Goal: Entertainment & Leisure: Consume media (video, audio)

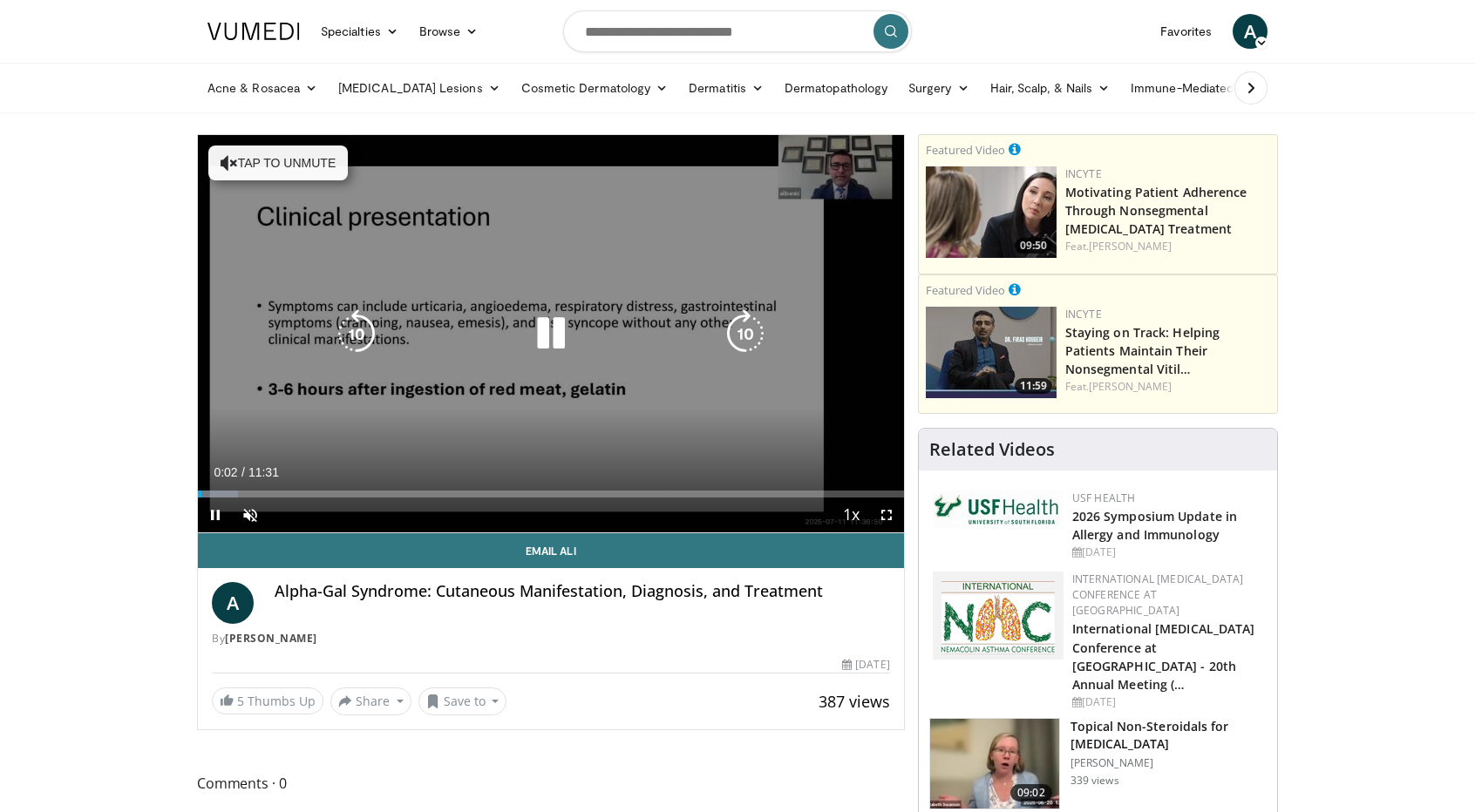
click at [547, 337] on icon "Video Player" at bounding box center [550, 334] width 49 height 49
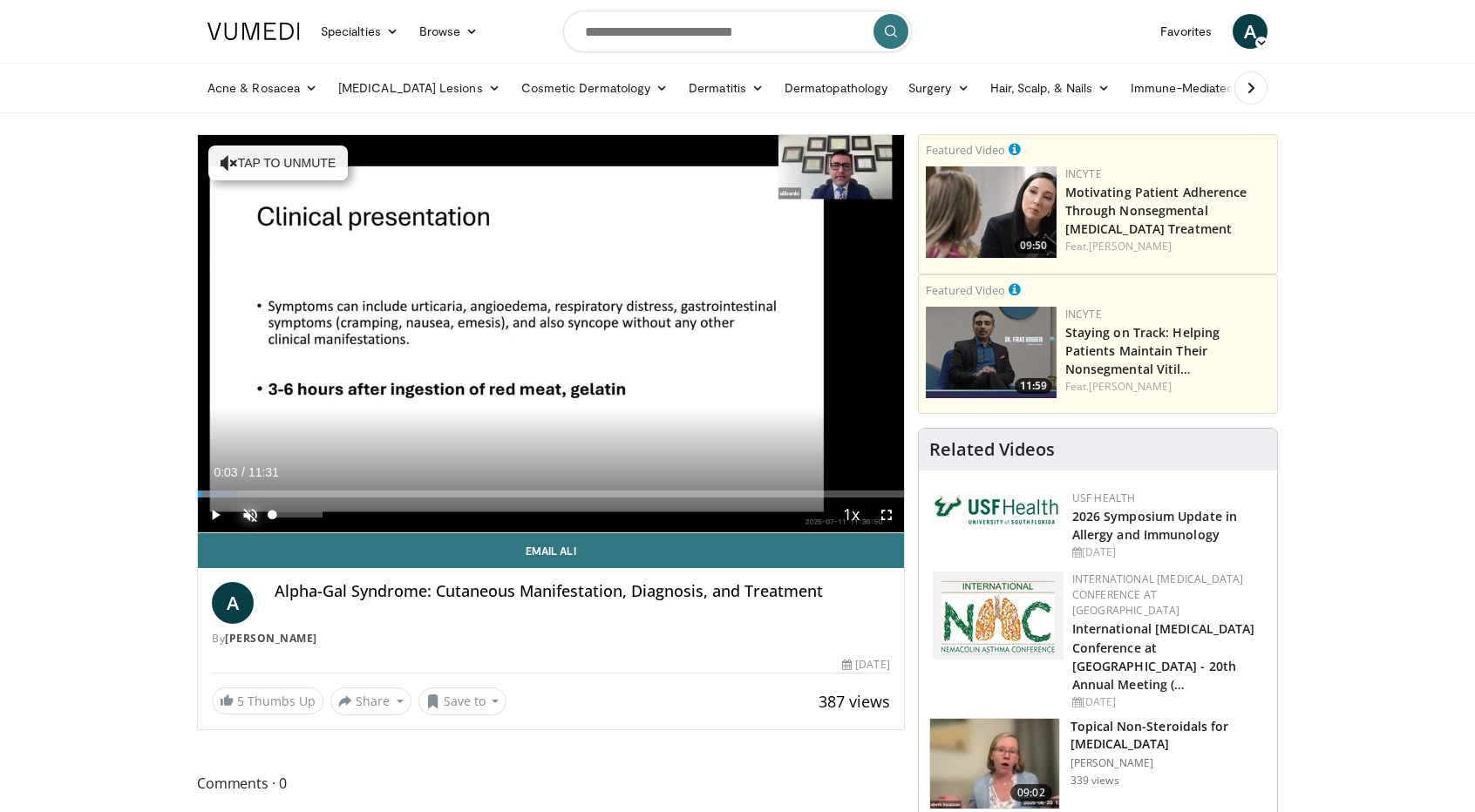
click at [250, 516] on span "Video Player" at bounding box center [250, 515] width 35 height 35
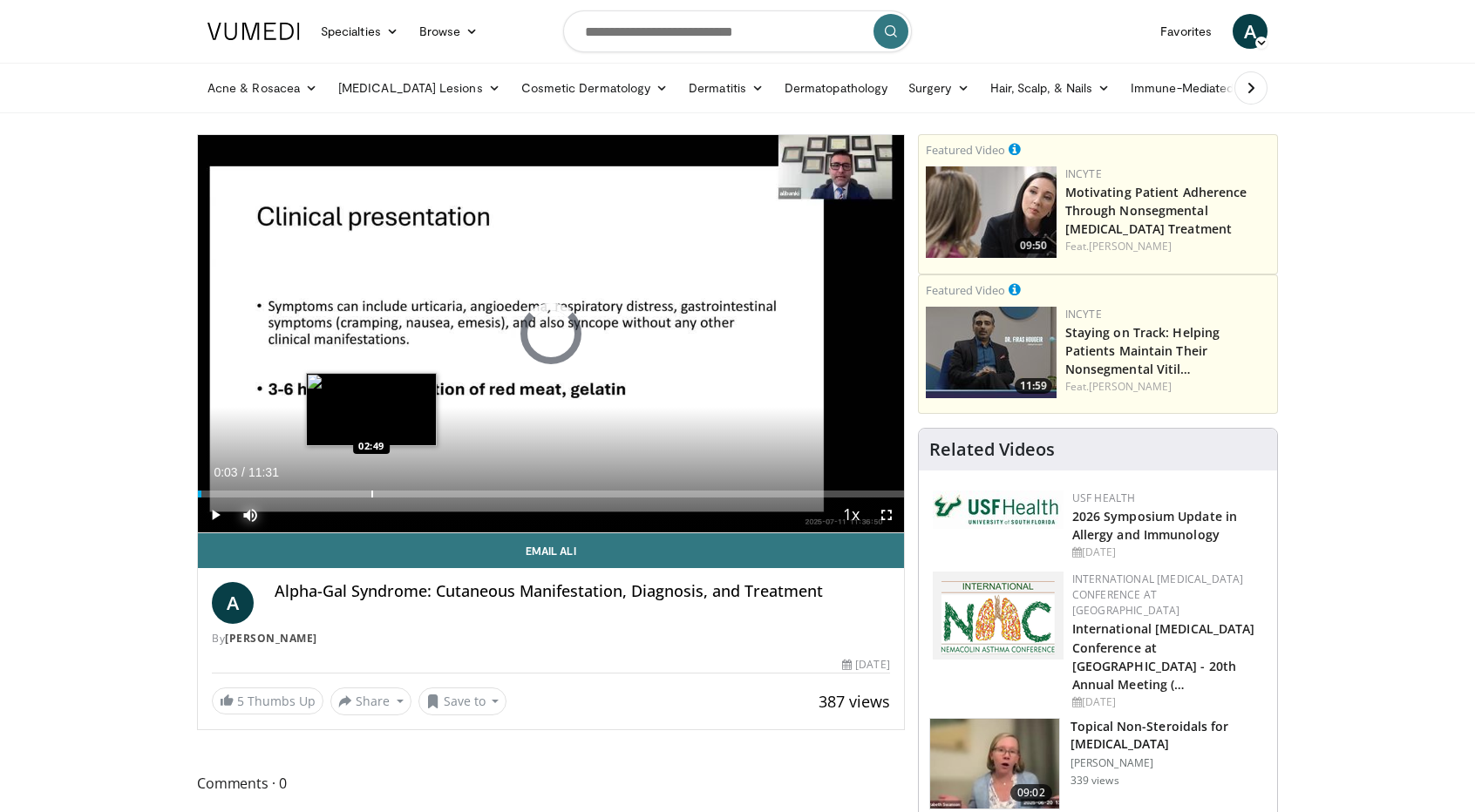
click at [372, 490] on div "Progress Bar" at bounding box center [372, 494] width 2 height 7
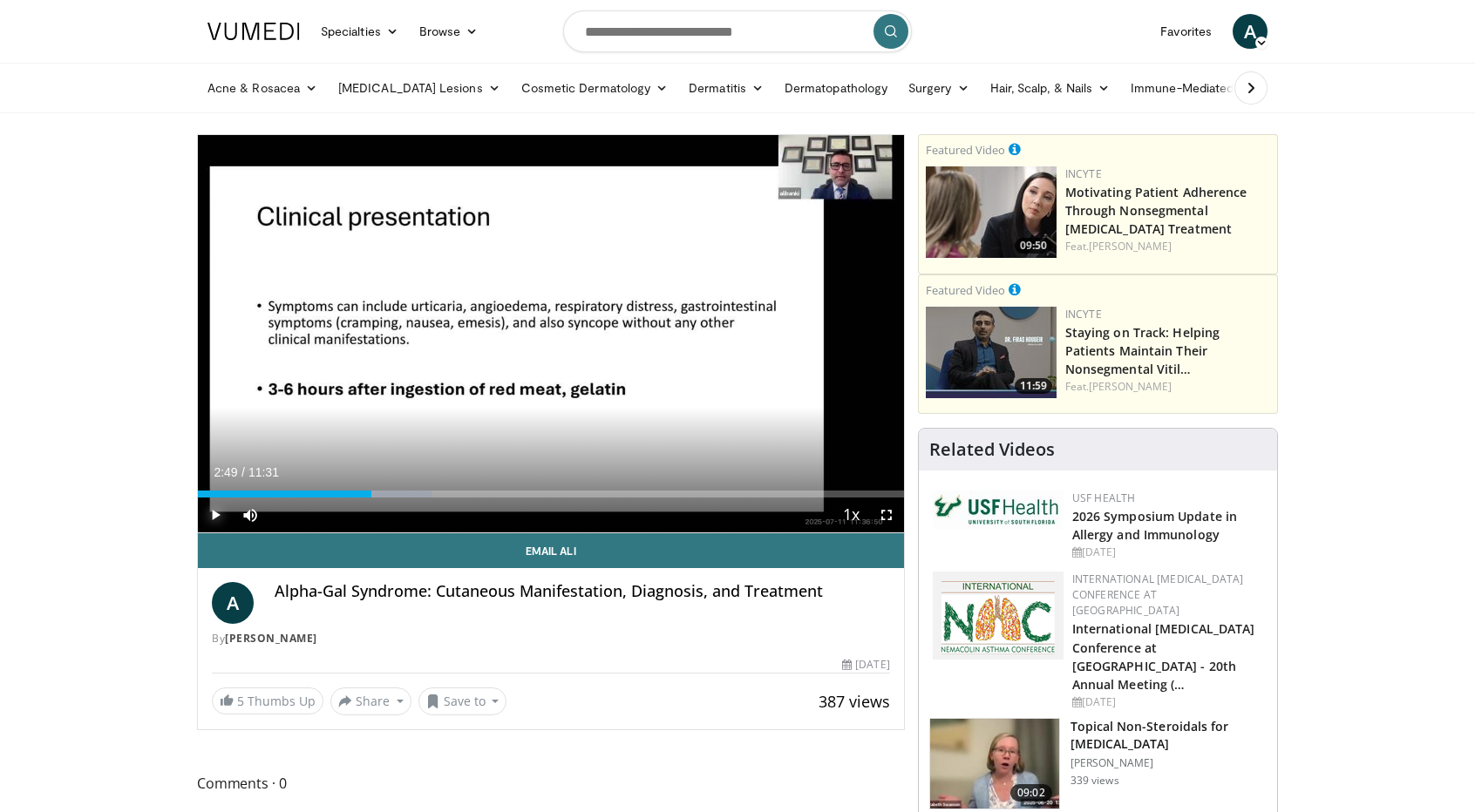
click at [216, 513] on span "Video Player" at bounding box center [216, 515] width 35 height 35
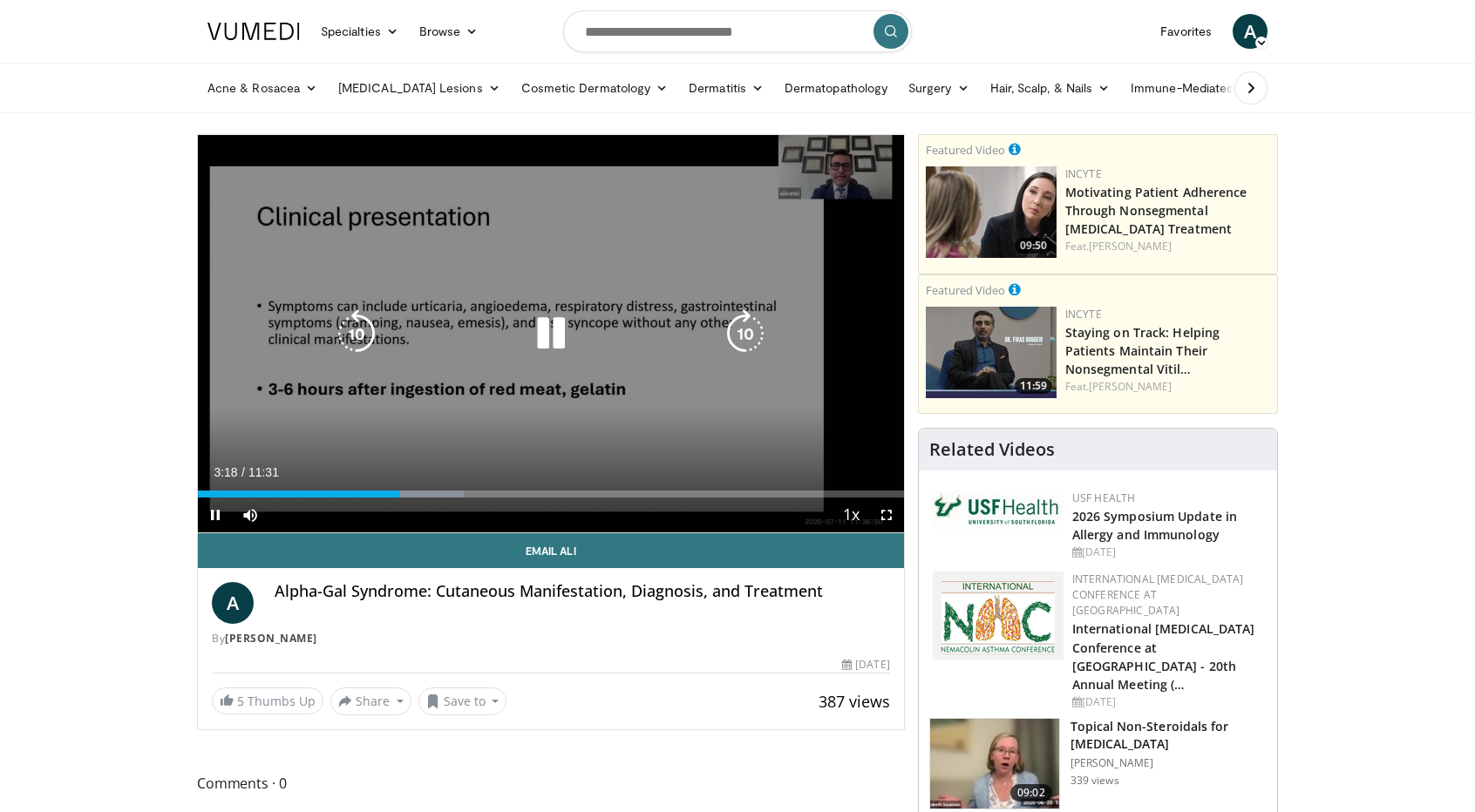
click at [552, 322] on icon "Video Player" at bounding box center [550, 334] width 49 height 49
click at [549, 330] on icon "Video Player" at bounding box center [550, 334] width 49 height 49
click at [565, 341] on icon "Video Player" at bounding box center [550, 334] width 49 height 49
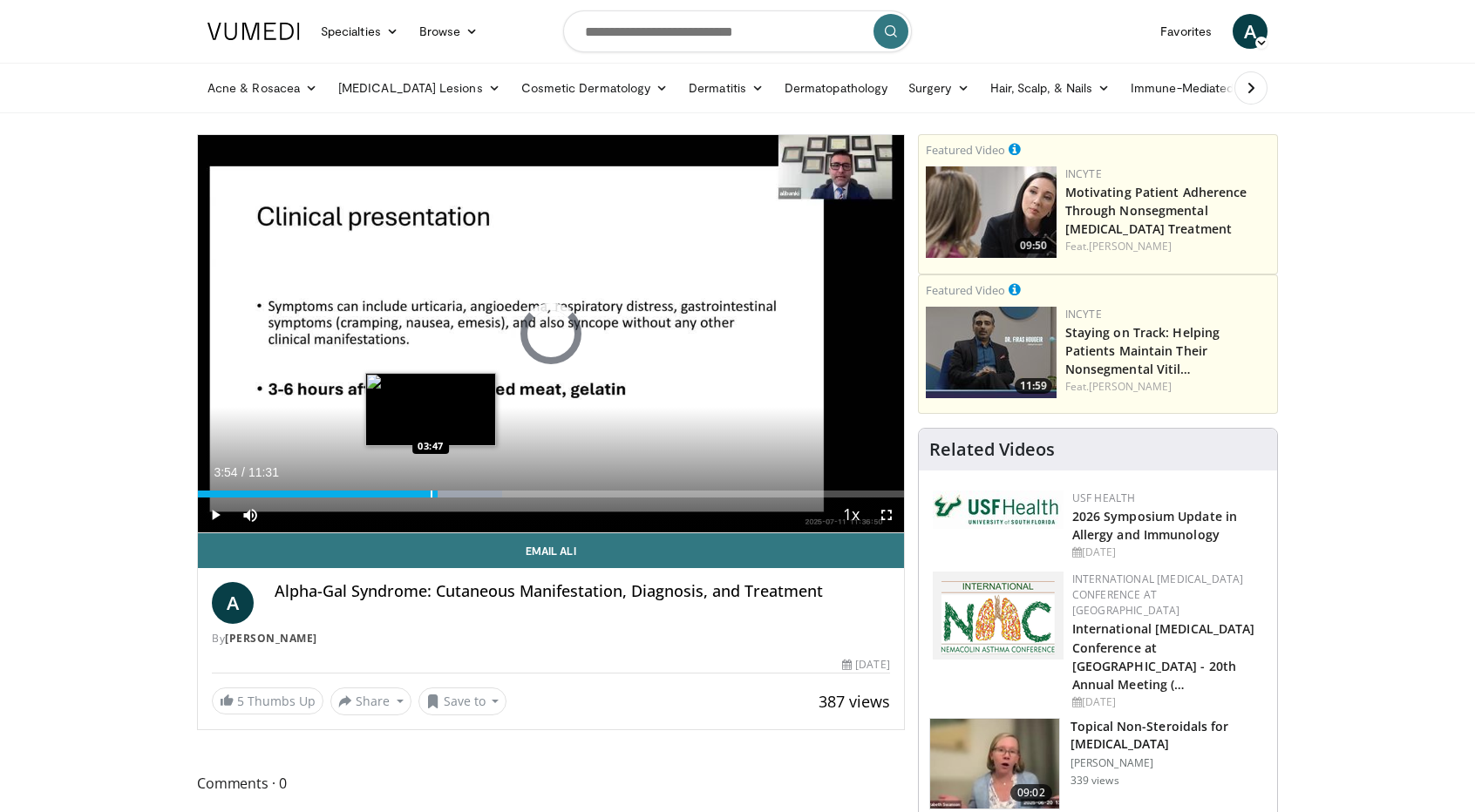
click at [429, 492] on div "03:54" at bounding box center [318, 494] width 240 height 7
click at [417, 492] on div "03:46" at bounding box center [314, 494] width 232 height 7
click at [408, 492] on div "Progress Bar" at bounding box center [409, 494] width 2 height 7
click at [395, 492] on div "Progress Bar" at bounding box center [396, 494] width 2 height 7
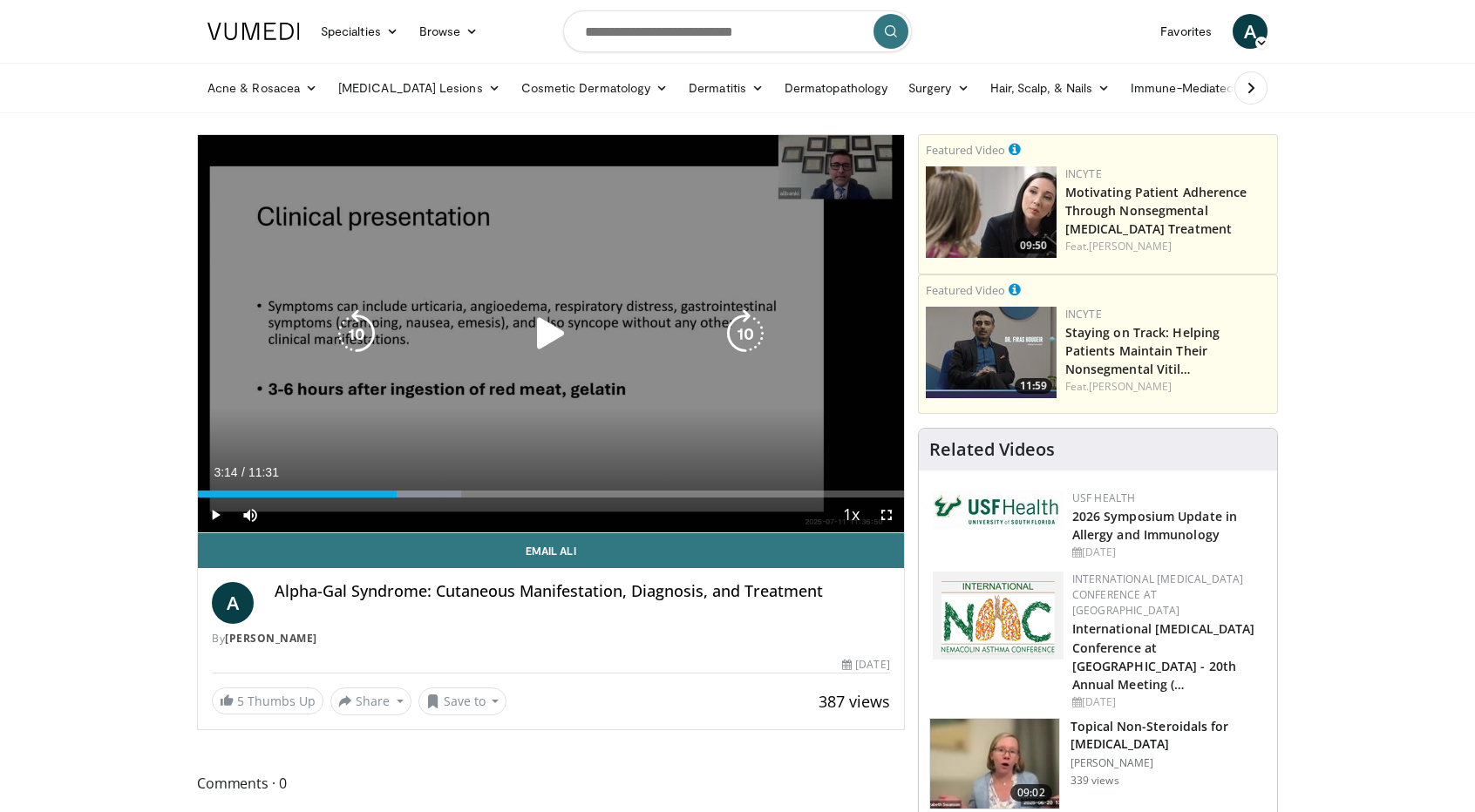
click at [546, 332] on icon "Video Player" at bounding box center [550, 334] width 49 height 49
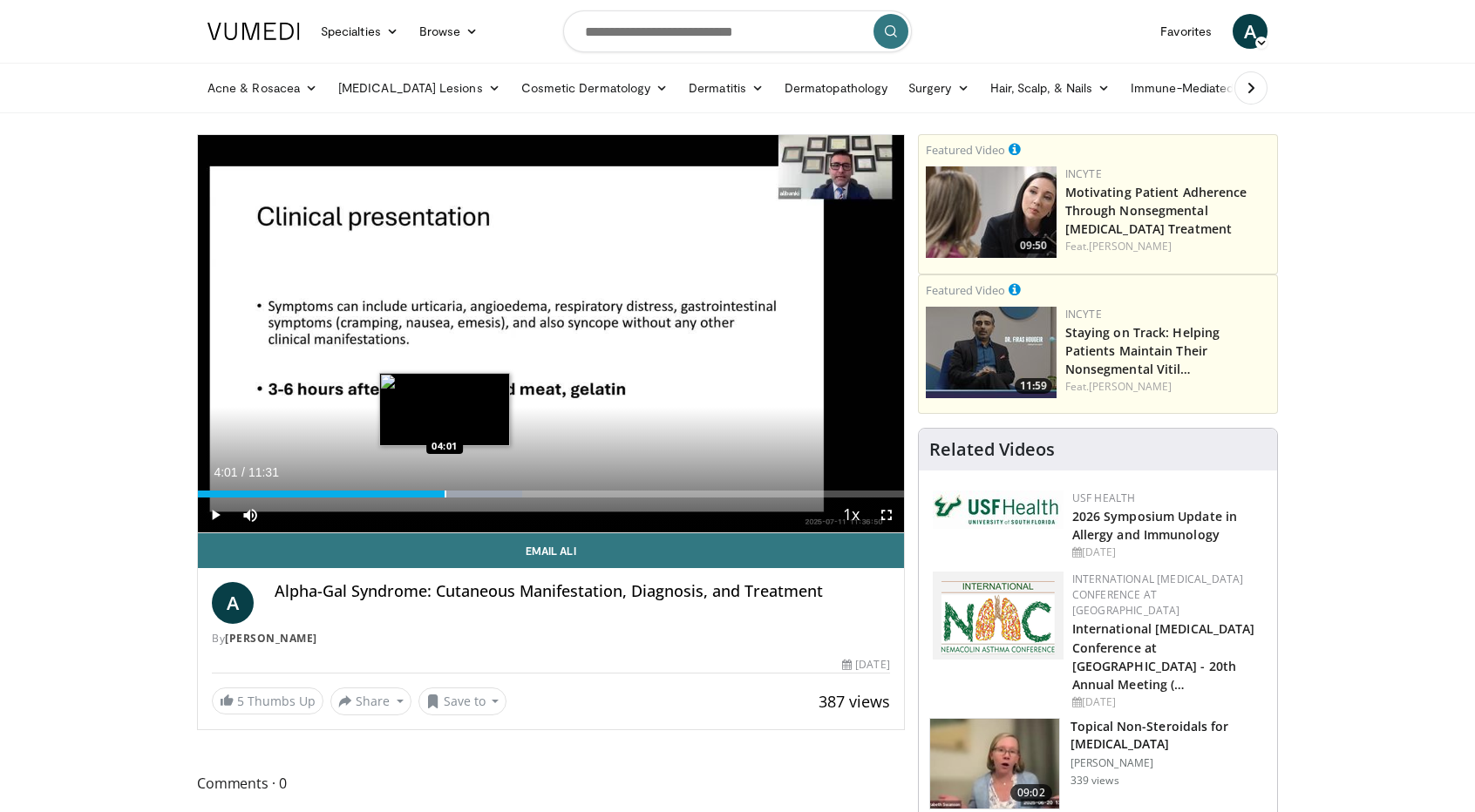
click at [444, 491] on div "Progress Bar" at bounding box center [445, 494] width 2 height 7
click at [444, 495] on div "Progress Bar" at bounding box center [445, 494] width 2 height 7
click at [427, 488] on div "Loaded : 45.94% 04:03 03:45" at bounding box center [551, 489] width 706 height 17
click at [450, 495] on div "Progress Bar" at bounding box center [451, 494] width 2 height 7
click at [431, 494] on div "Progress Bar" at bounding box center [432, 494] width 2 height 7
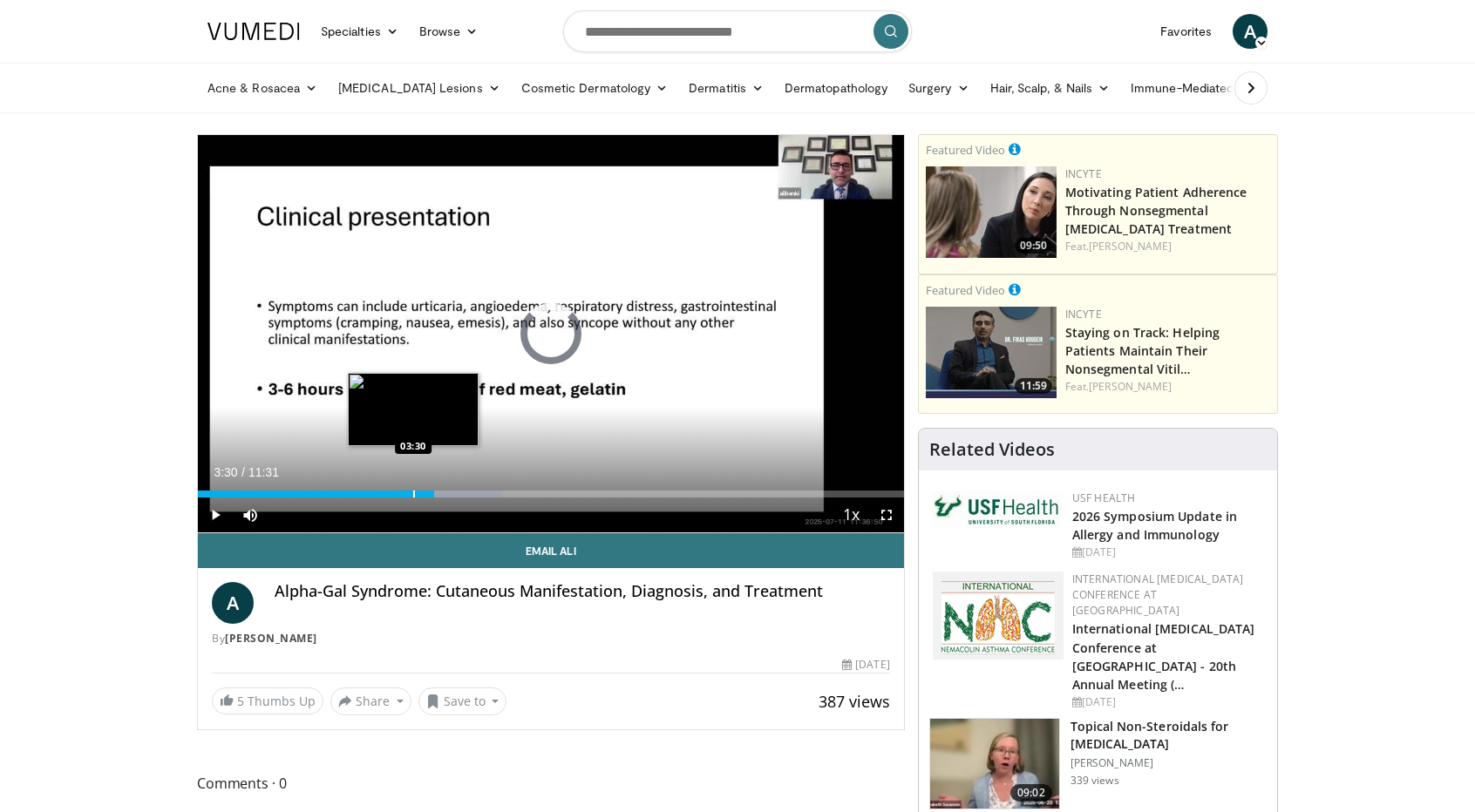
click at [413, 494] on div "Progress Bar" at bounding box center [414, 494] width 2 height 7
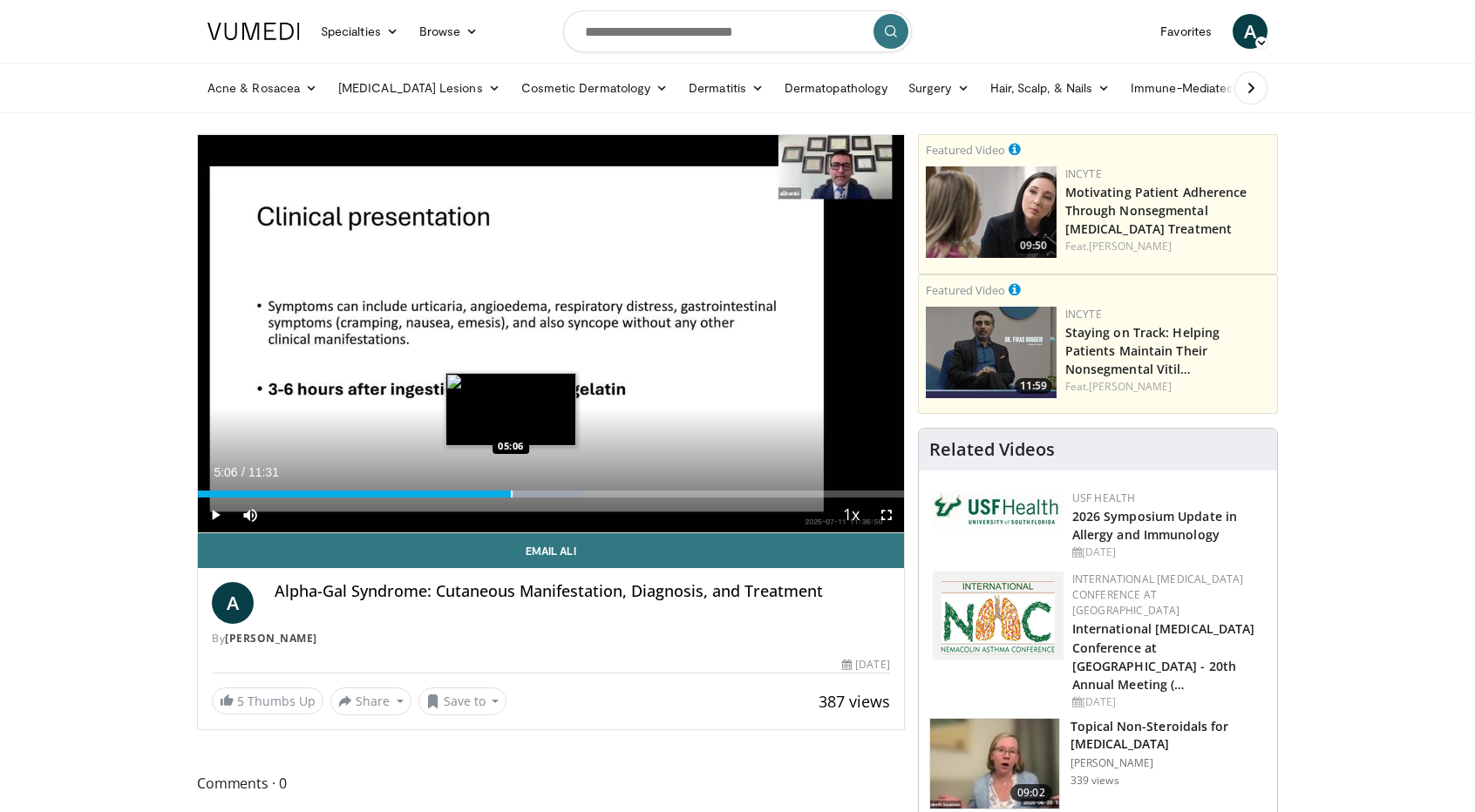
click at [511, 496] on div "Loaded : 54.55% 05:15 05:06" at bounding box center [551, 494] width 706 height 7
click at [502, 492] on div "05:10" at bounding box center [357, 494] width 317 height 7
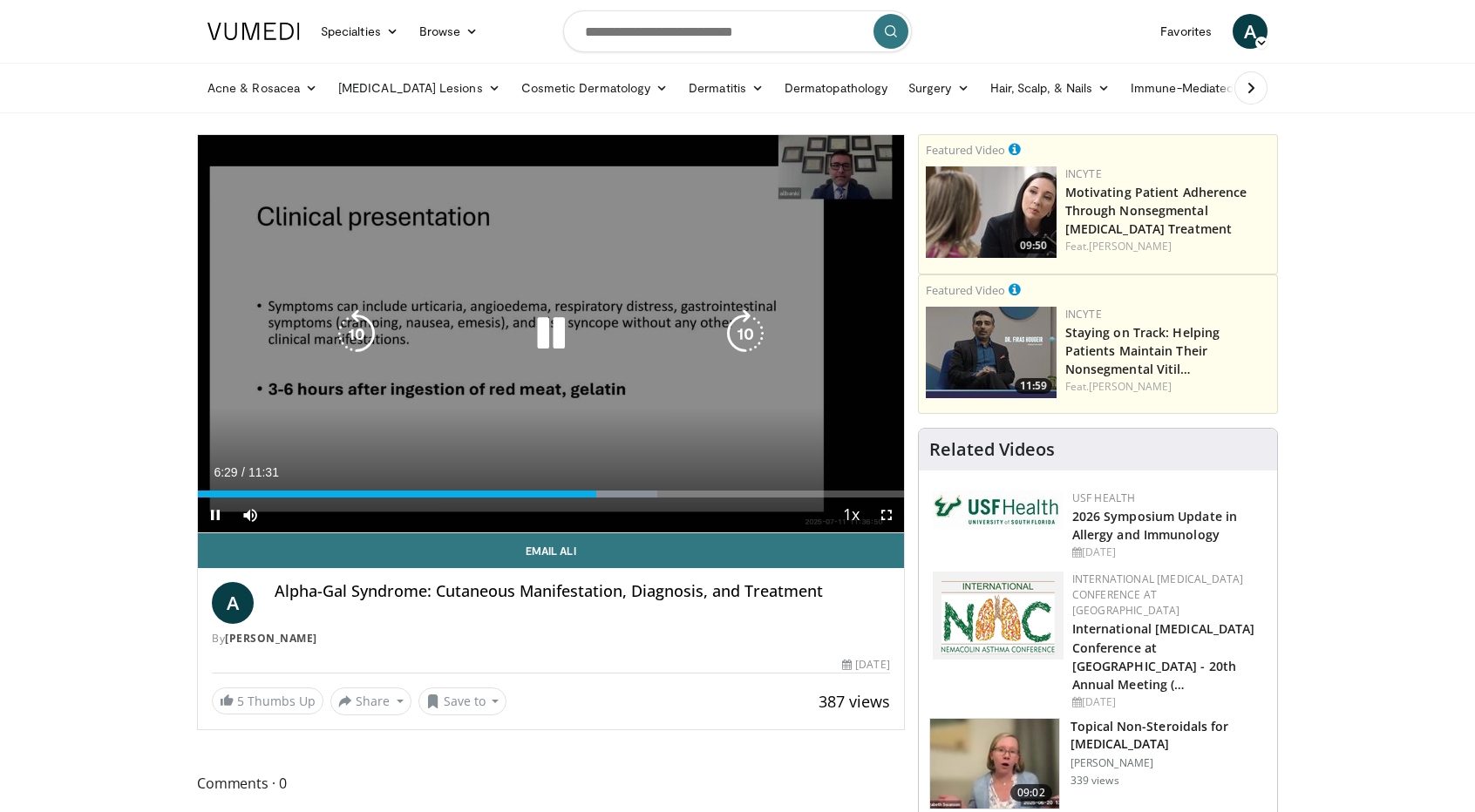
click at [543, 327] on icon "Video Player" at bounding box center [550, 334] width 49 height 49
click at [555, 325] on icon "Video Player" at bounding box center [550, 334] width 49 height 49
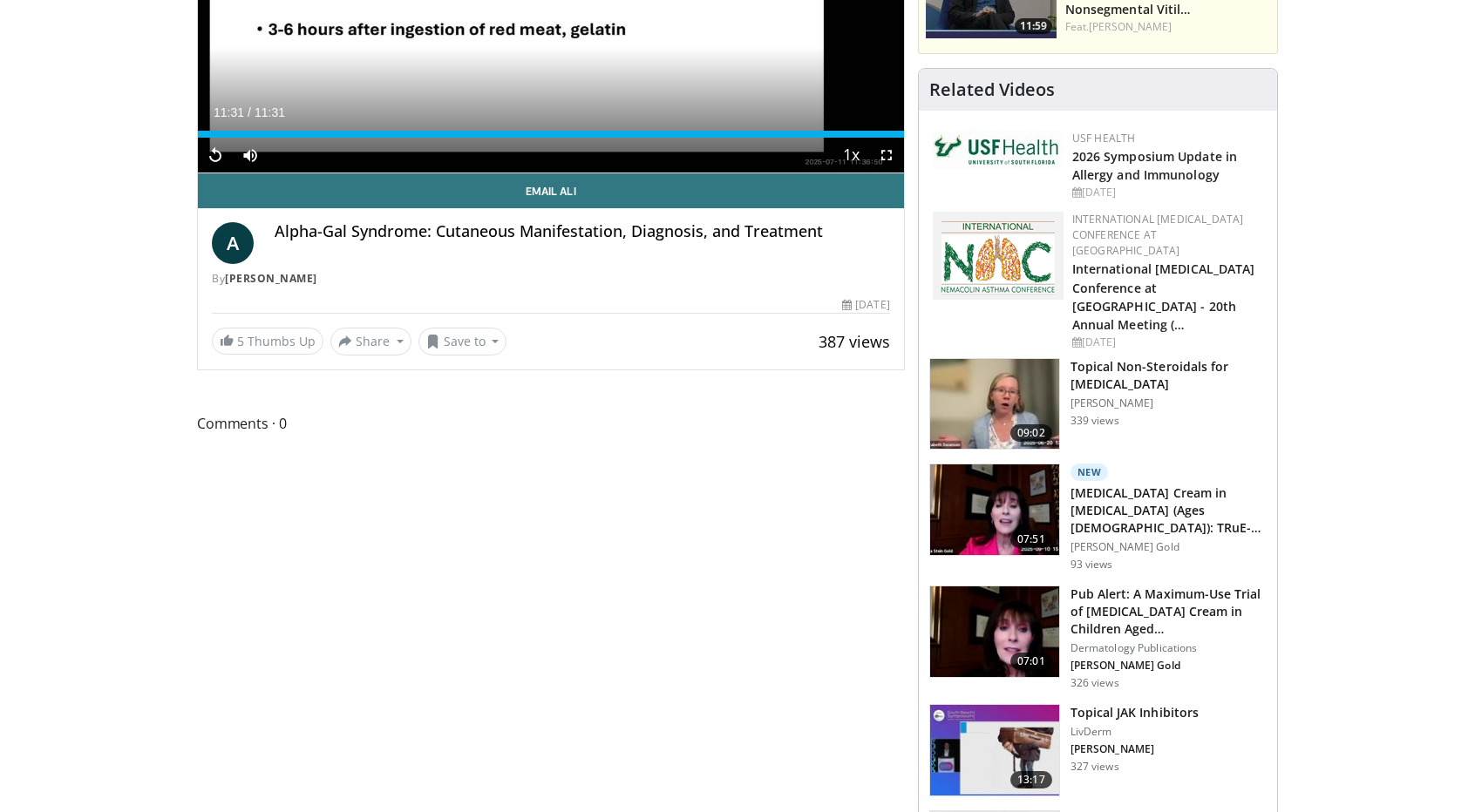
scroll to position [353, 0]
